Goal: Check status: Check status

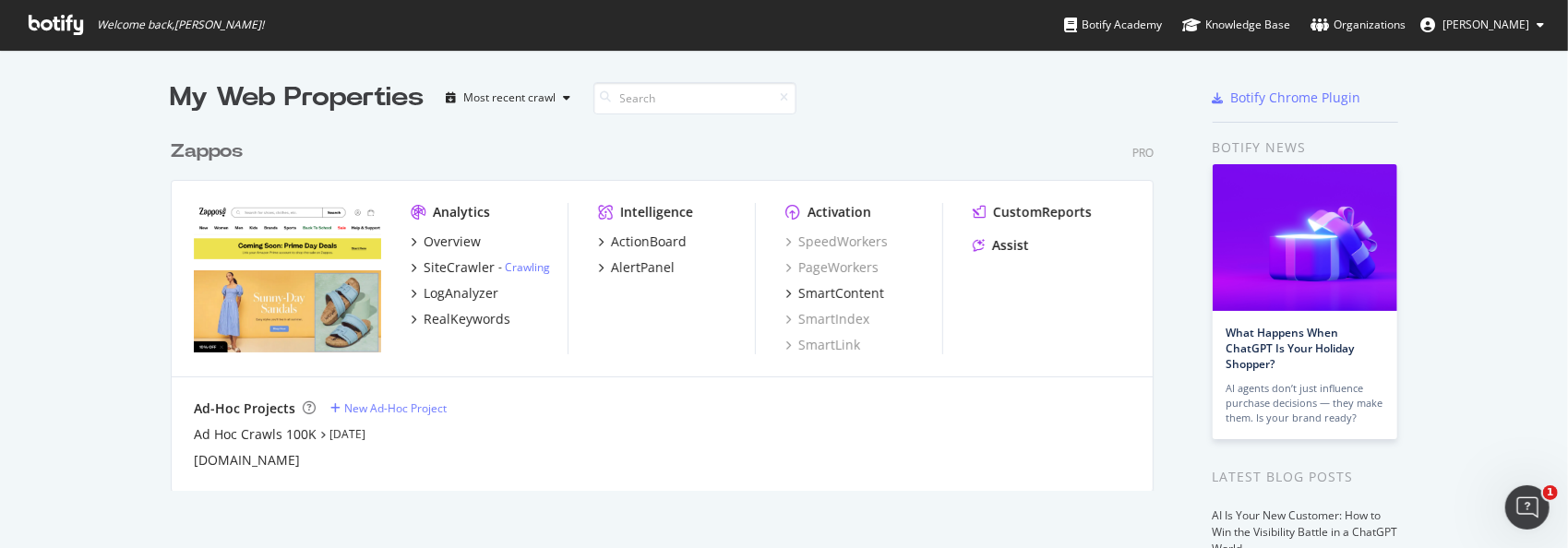
click at [203, 155] on div "Zappos" at bounding box center [206, 152] width 72 height 27
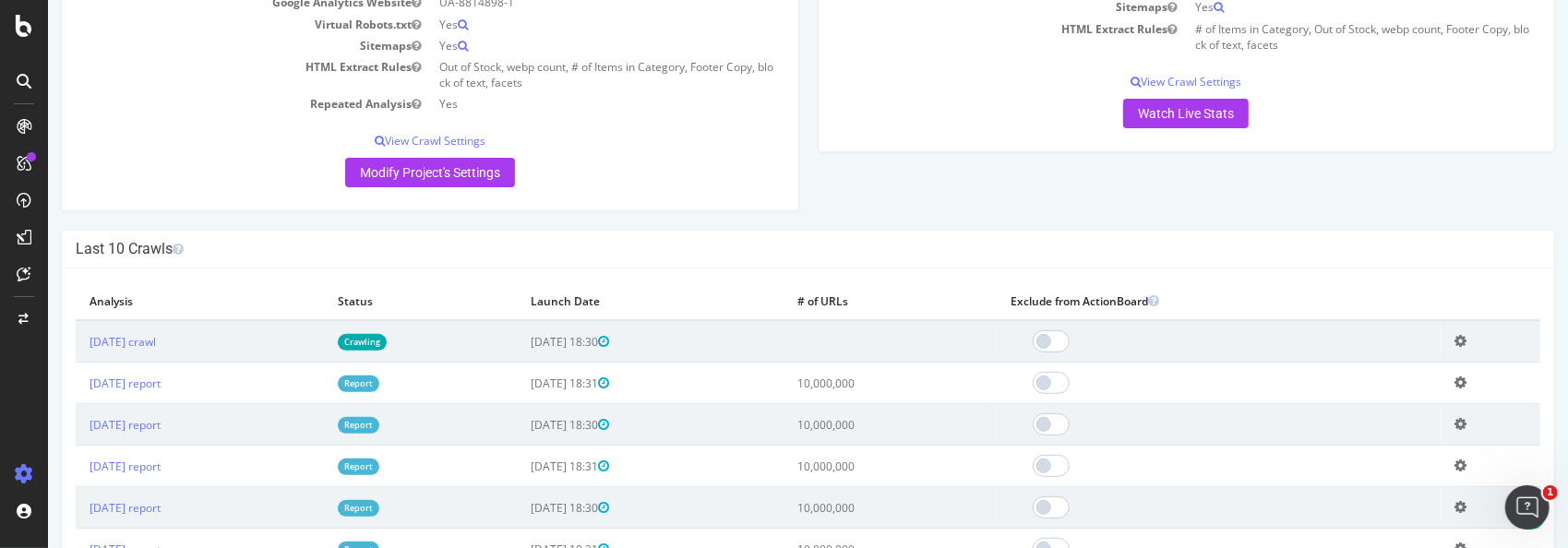
scroll to position [370, 0]
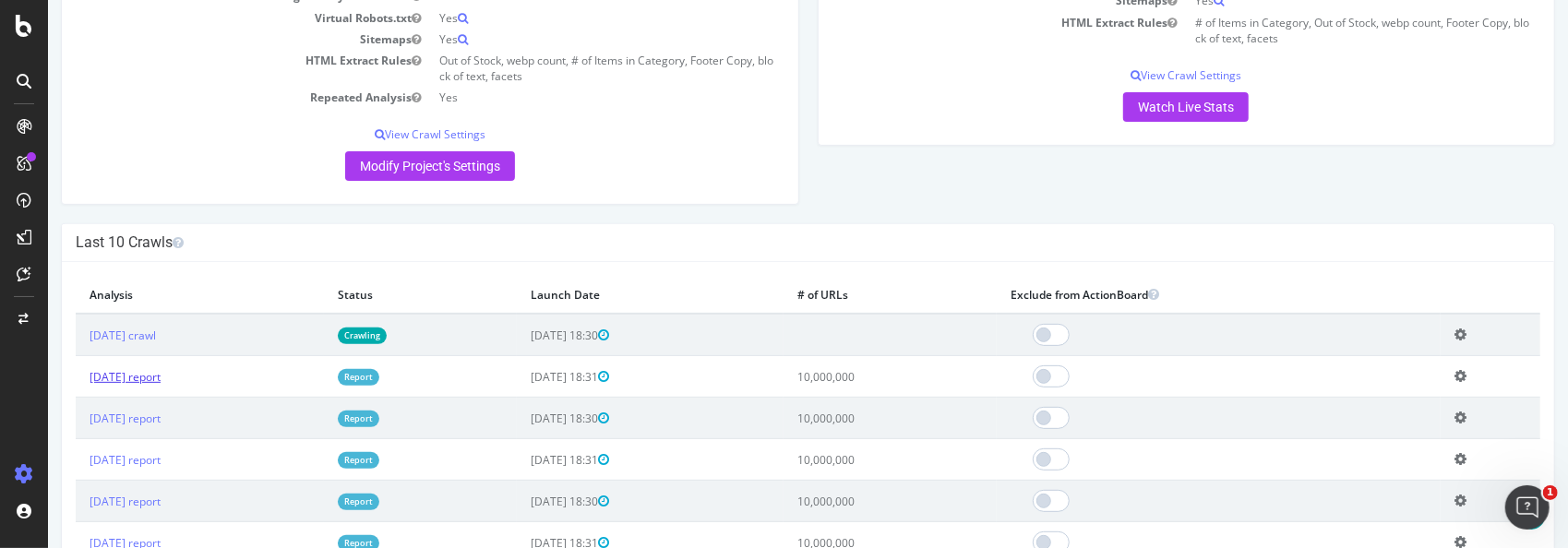
click at [160, 375] on link "[DATE] report" at bounding box center [124, 377] width 71 height 16
